Goal: Task Accomplishment & Management: Manage account settings

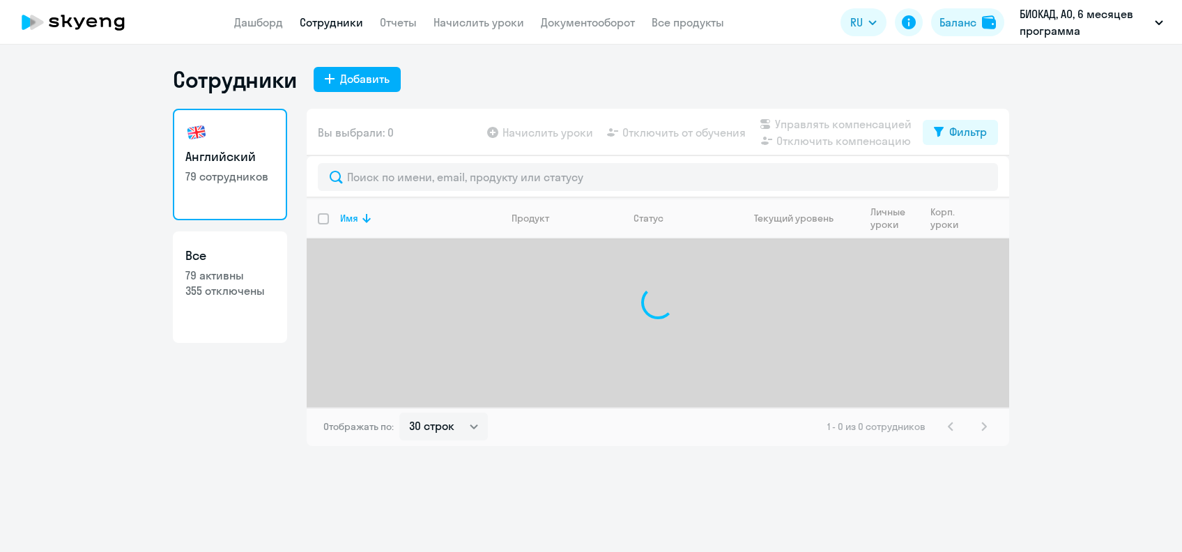
select select "30"
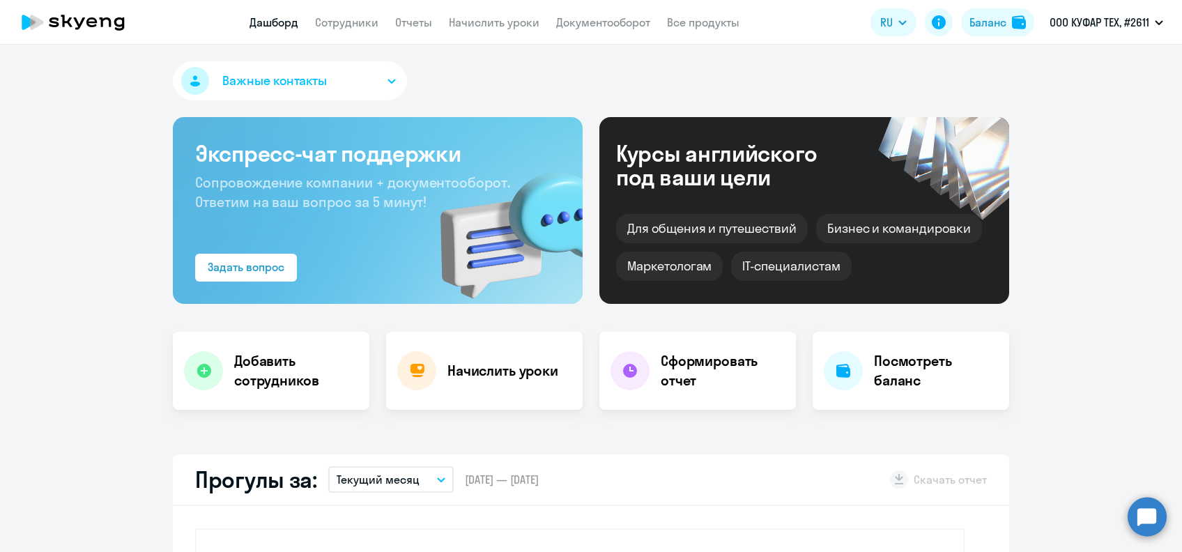
select select "30"
click at [518, 17] on link "Начислить уроки" at bounding box center [494, 22] width 91 height 14
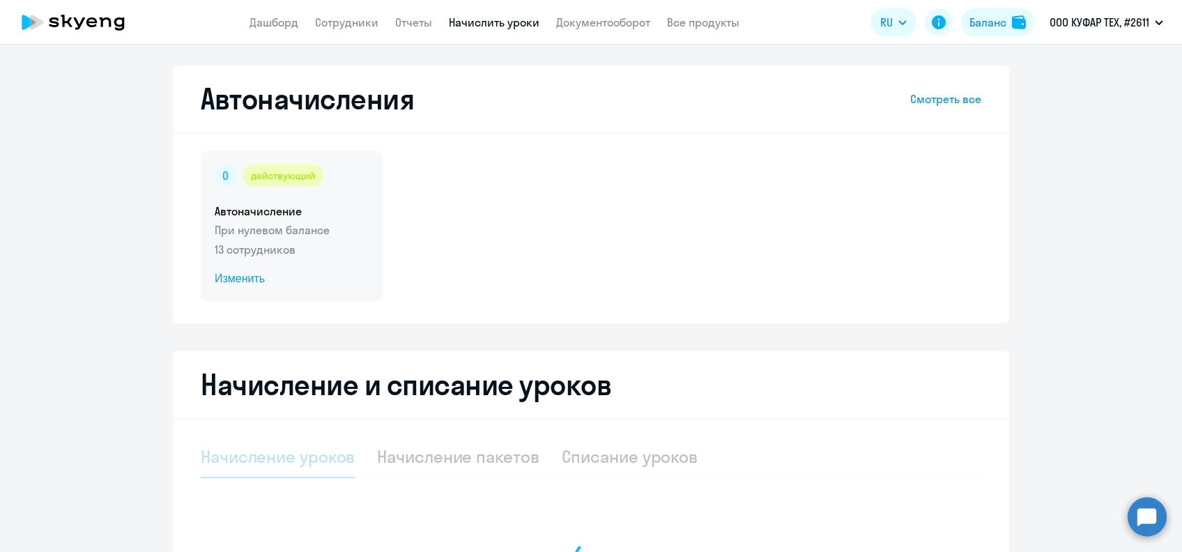
click at [225, 284] on span "Изменить" at bounding box center [292, 278] width 155 height 17
select select "10"
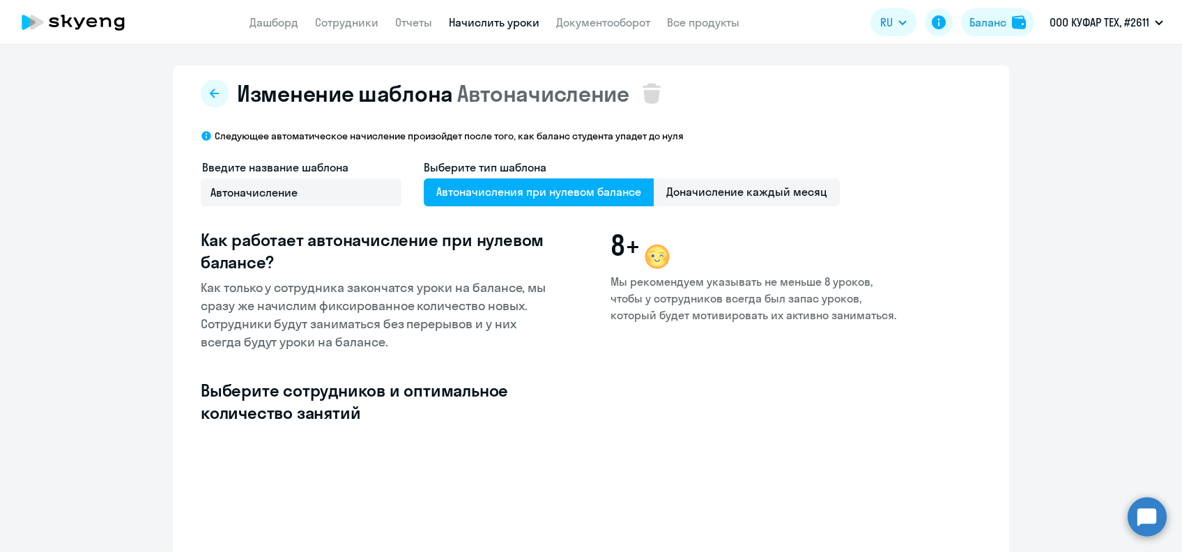
scroll to position [185, 0]
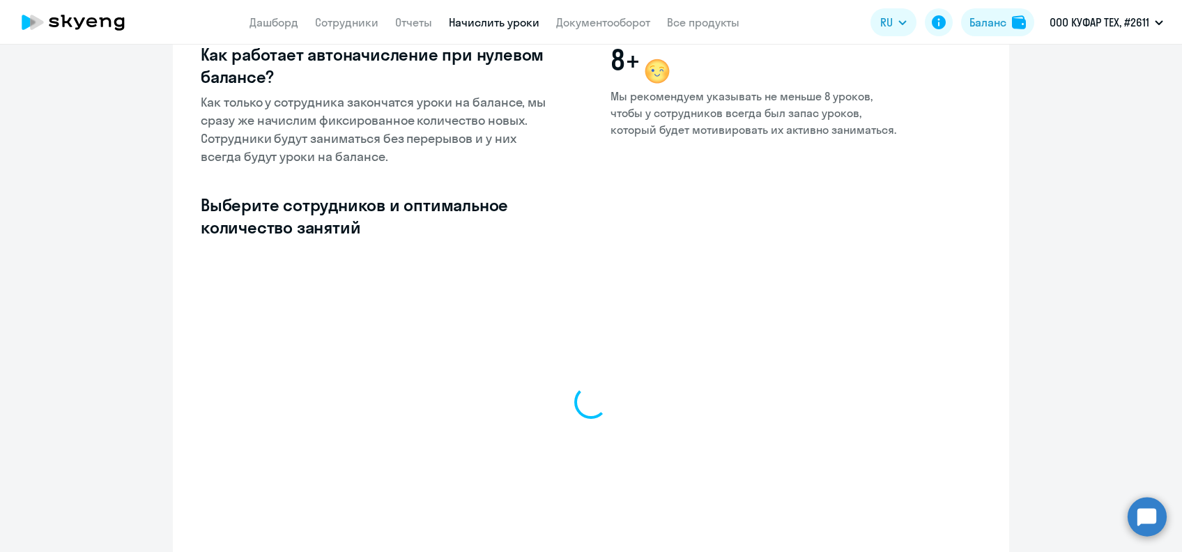
select select "10"
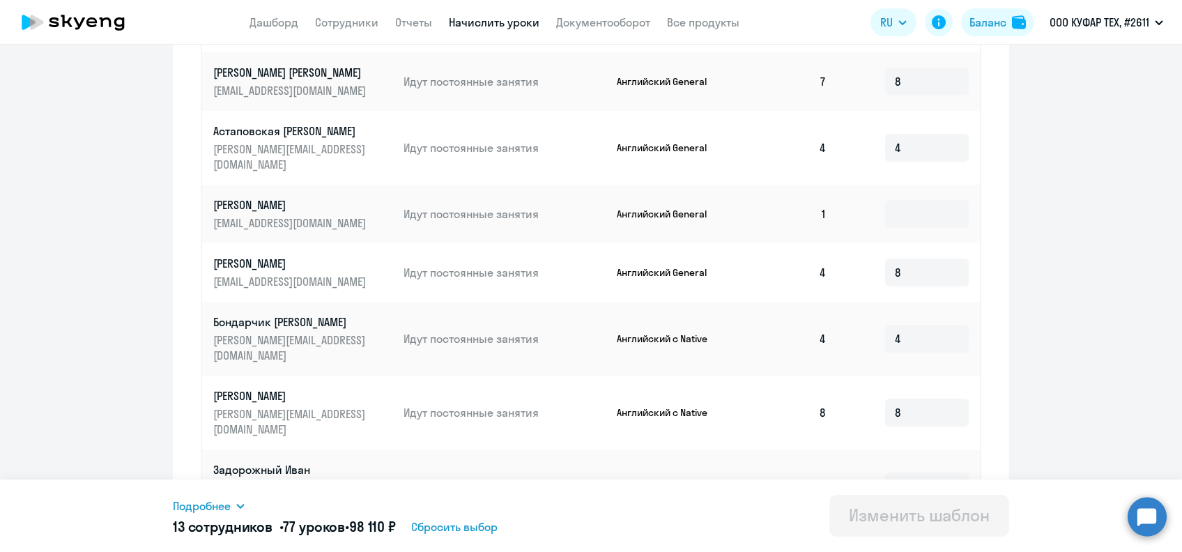
scroll to position [302, 0]
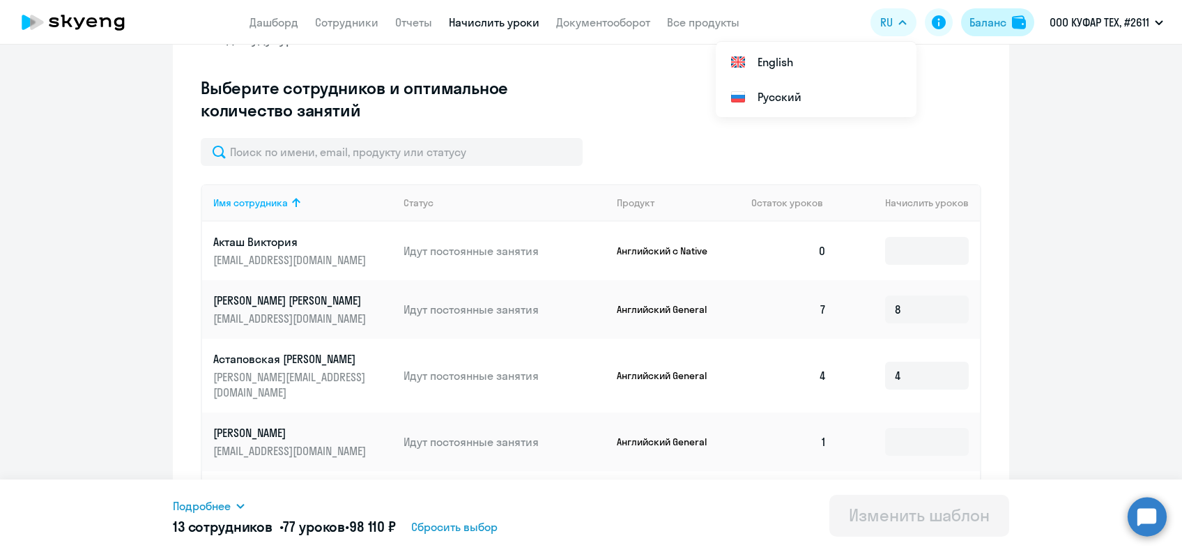
click at [976, 23] on div "Баланс" at bounding box center [987, 22] width 37 height 17
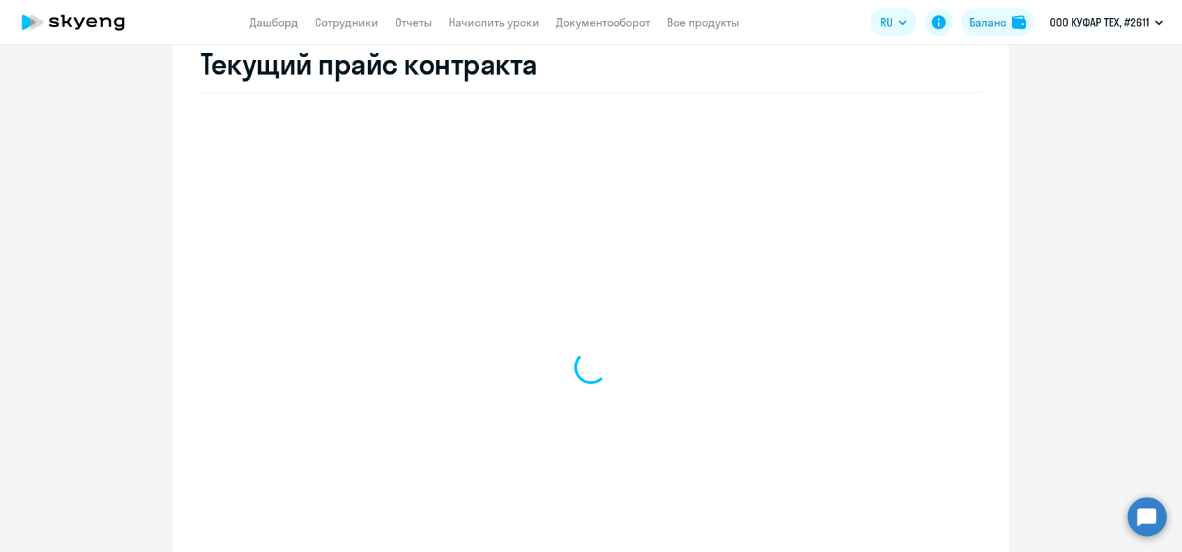
select select "english_adult_not_native_speaker"
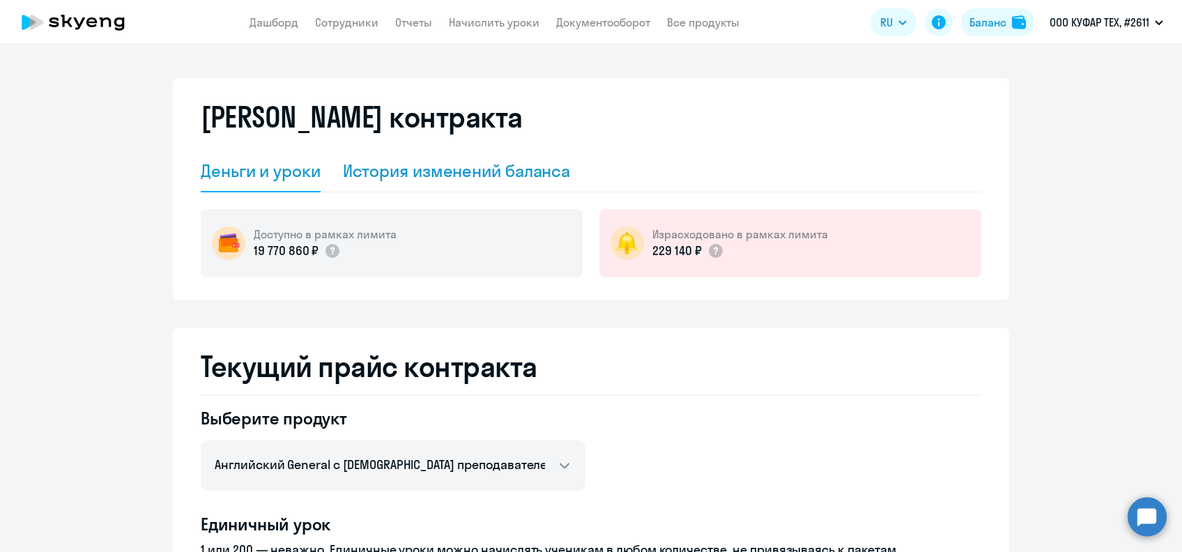
click at [506, 167] on div "История изменений баланса" at bounding box center [457, 171] width 228 height 22
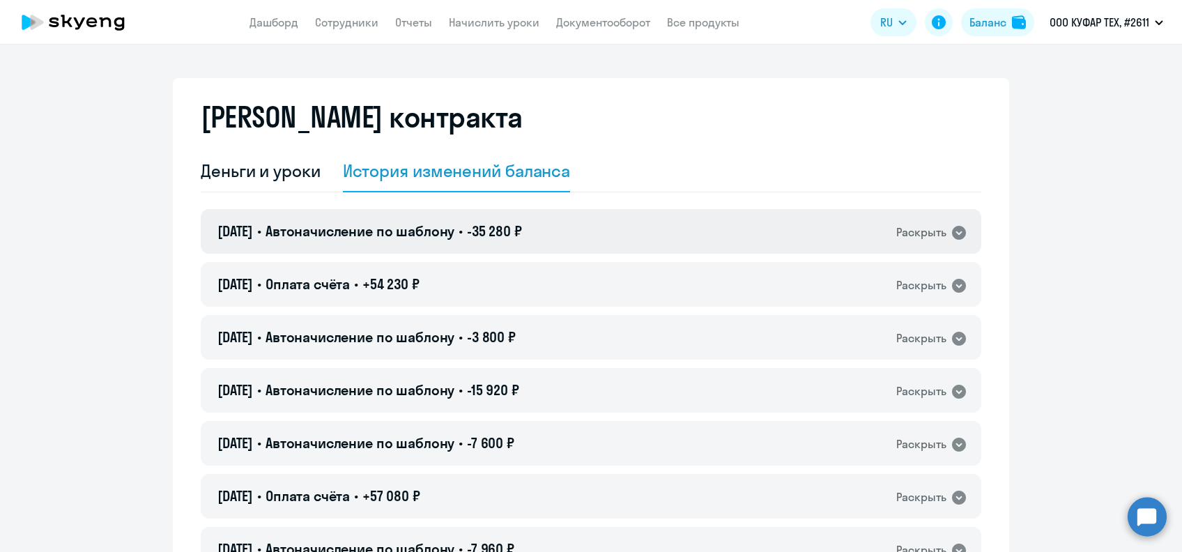
click at [574, 211] on div "[DATE] • Автоначисление по шаблону • -35 280 ₽ Раскрыть" at bounding box center [591, 231] width 781 height 45
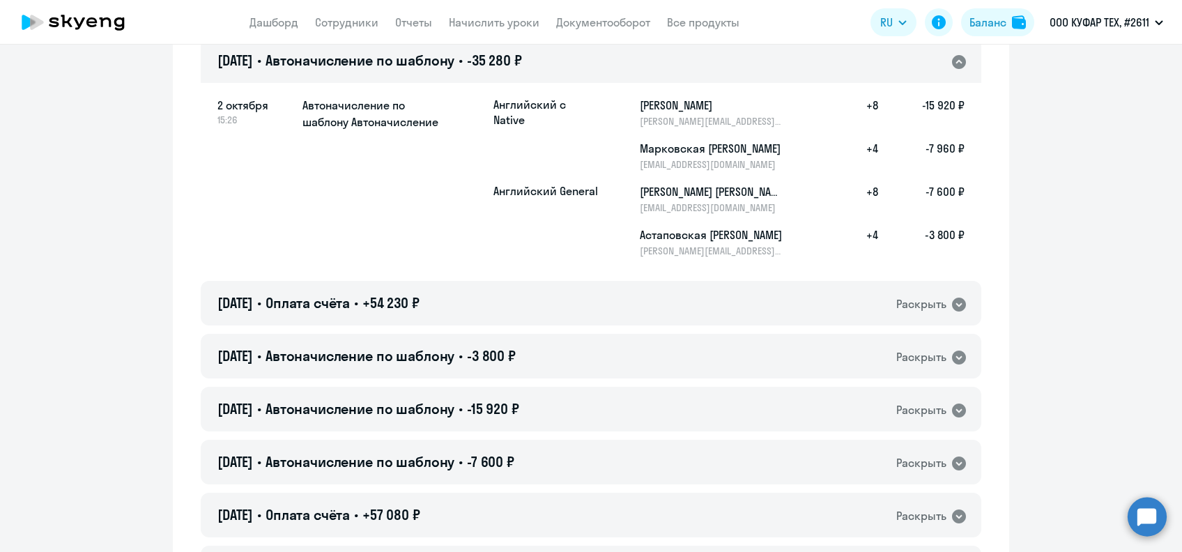
scroll to position [185, 0]
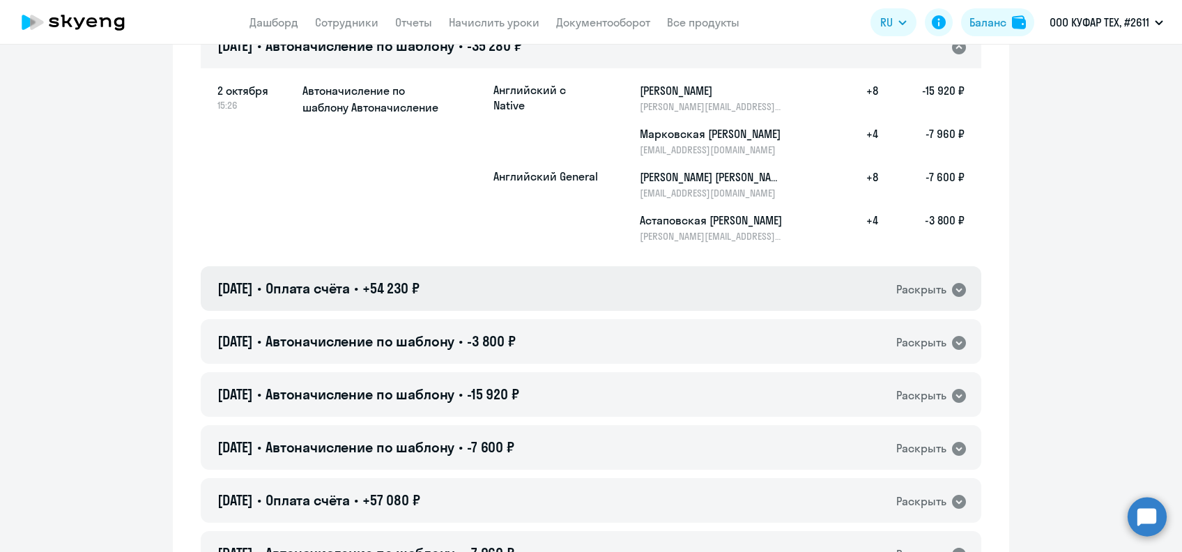
click at [512, 284] on div "[DATE] • Оплата счёта • +54 230 ₽ Раскрыть" at bounding box center [591, 288] width 781 height 45
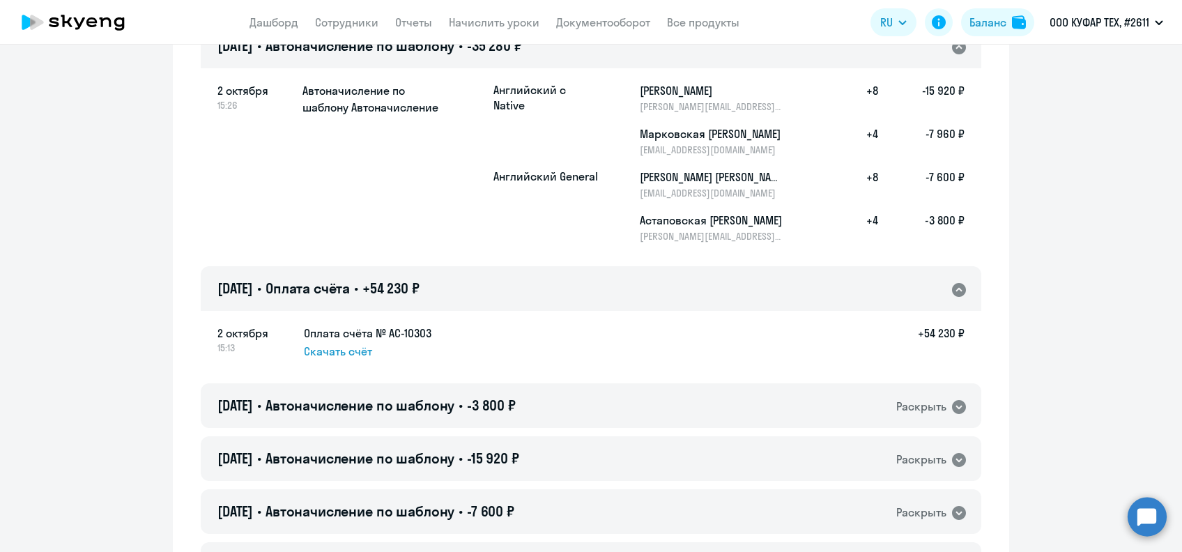
click at [512, 284] on div "[DATE] • Оплата счёта • +54 230 ₽ Раскрыть" at bounding box center [591, 288] width 781 height 45
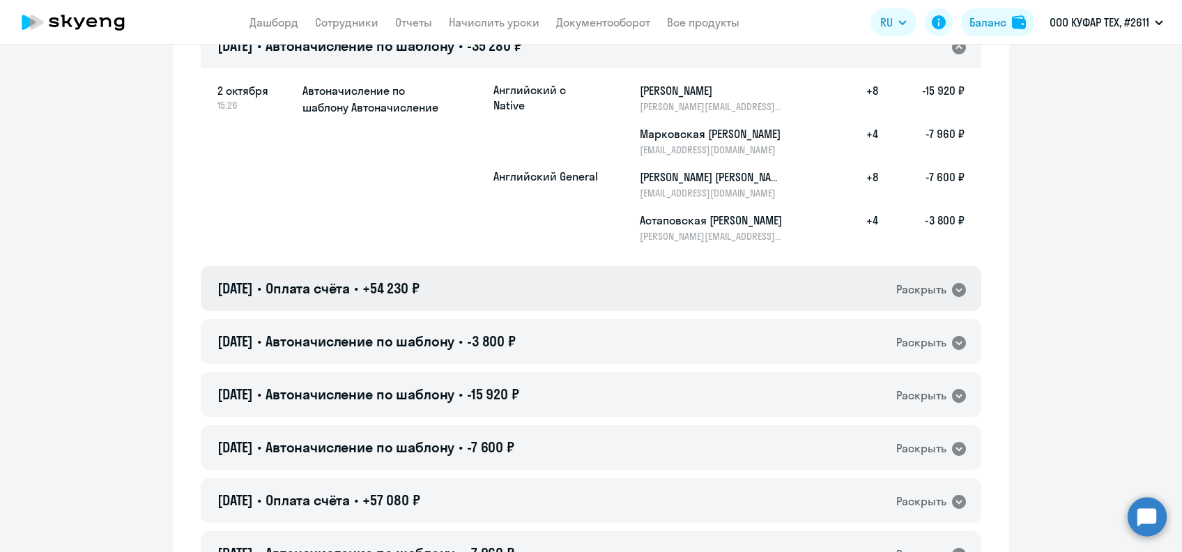
scroll to position [0, 0]
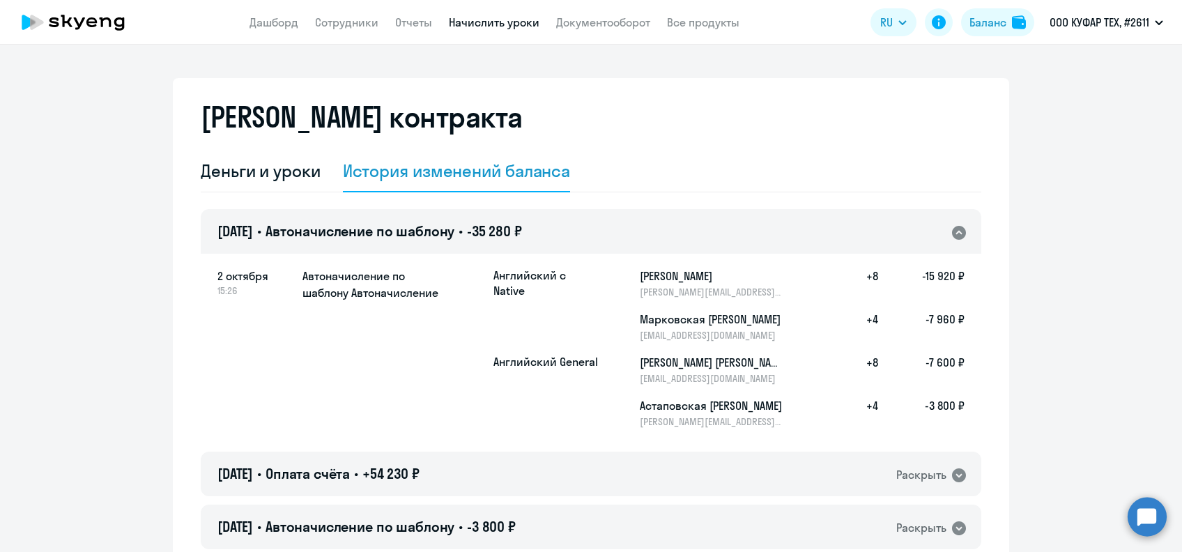
click at [502, 21] on link "Начислить уроки" at bounding box center [494, 22] width 91 height 14
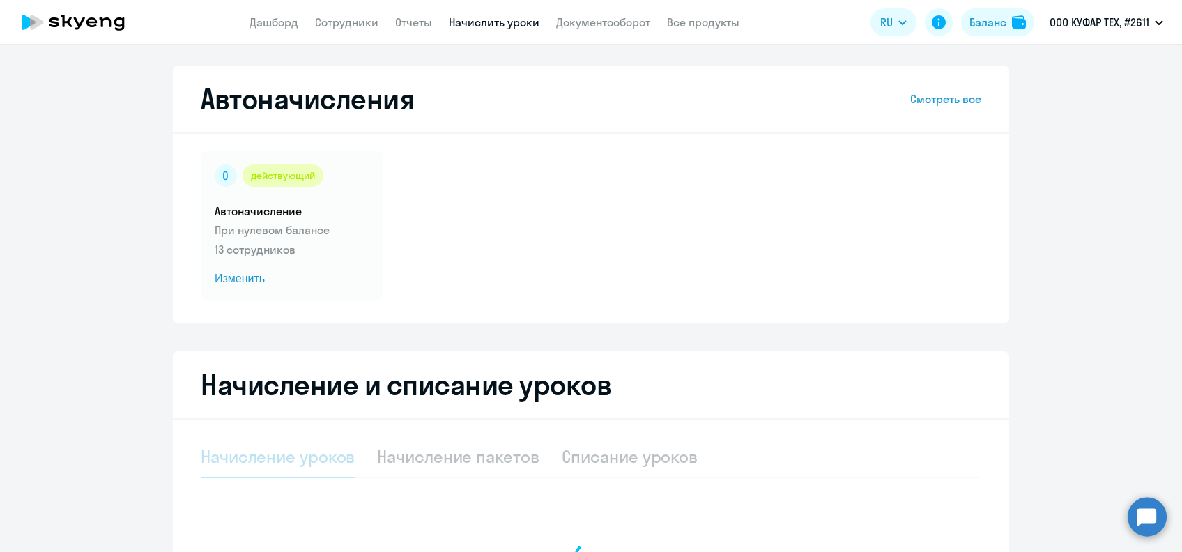
select select "10"
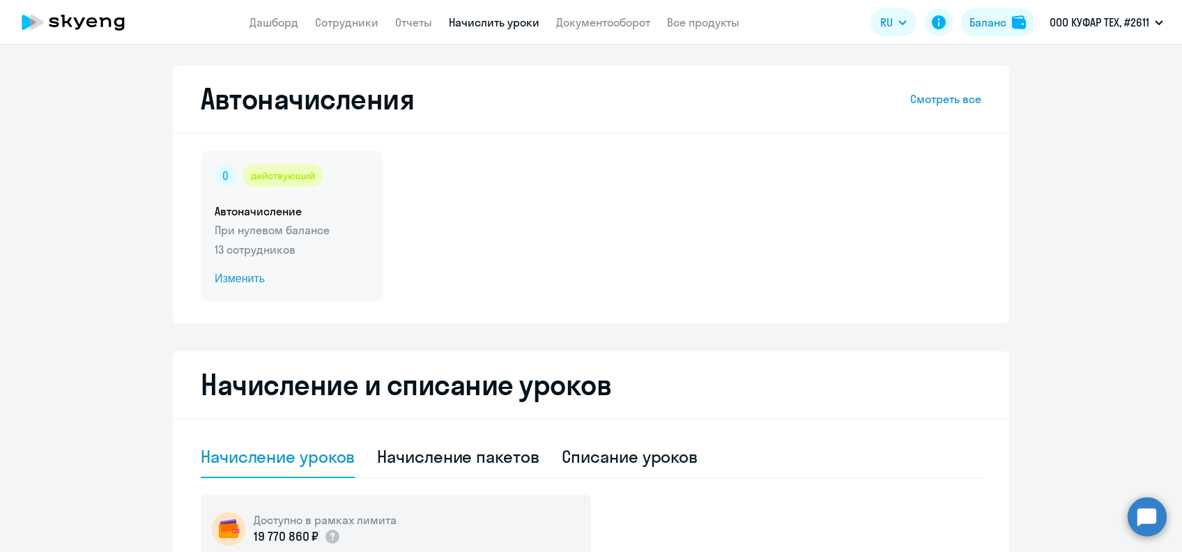
click at [238, 290] on div "действующий Автоначисление При нулевом балансе 13 сотрудников Изменить" at bounding box center [292, 226] width 183 height 151
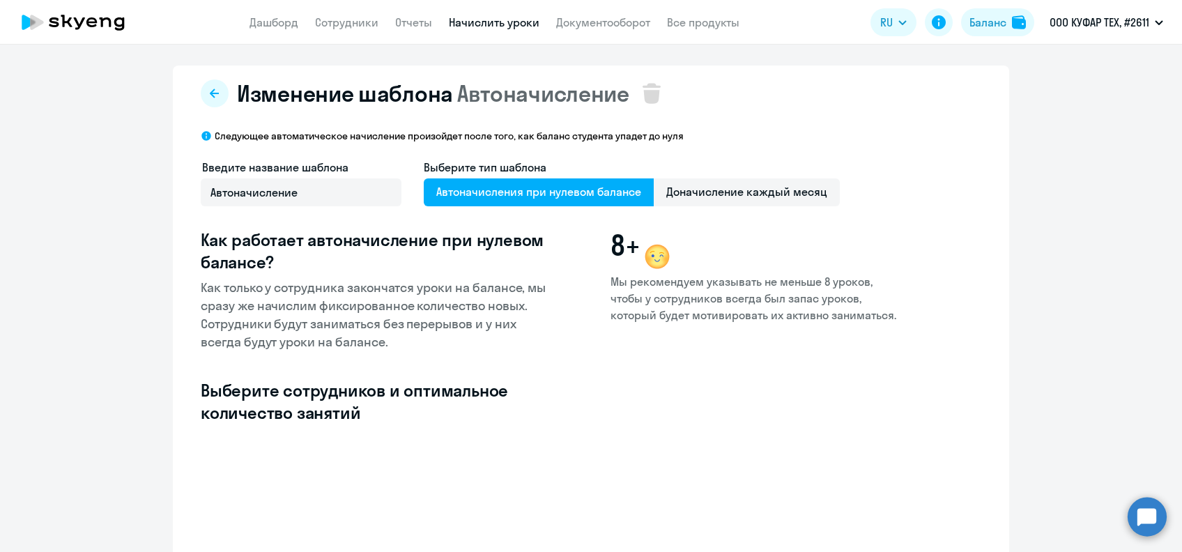
select select "10"
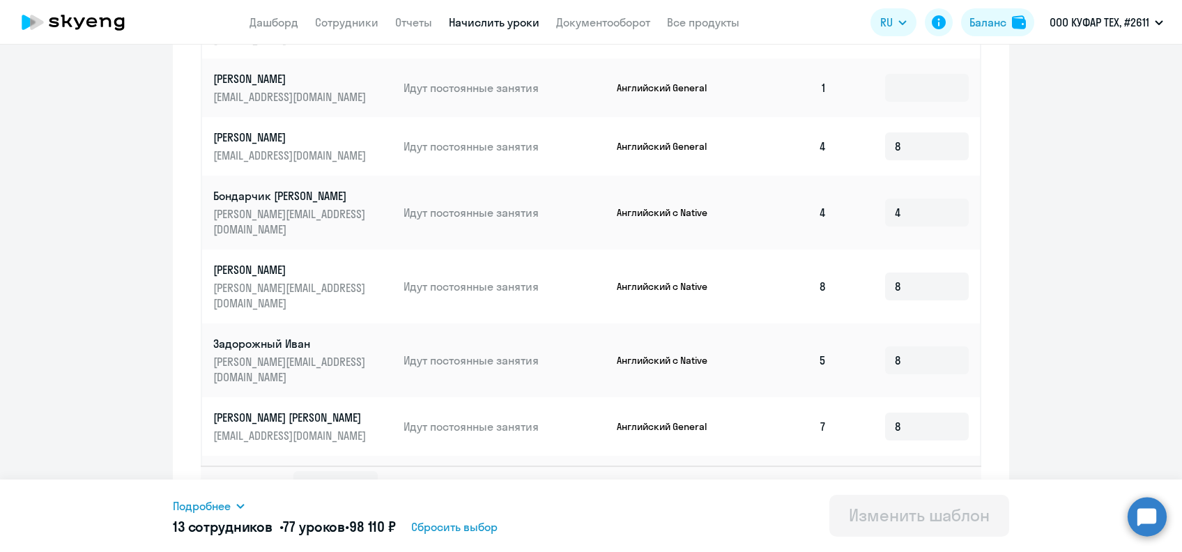
scroll to position [675, 0]
